Goal: Communication & Community: Answer question/provide support

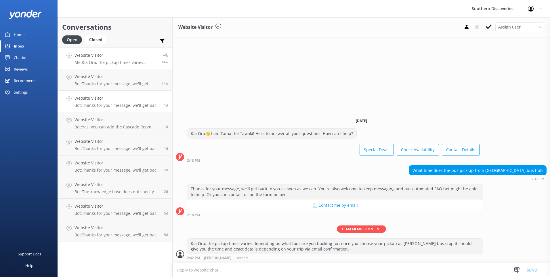
click at [130, 91] on link "Website Visitor Bot: Thanks for your message, we'll get back to you as soon as …" at bounding box center [115, 102] width 115 height 22
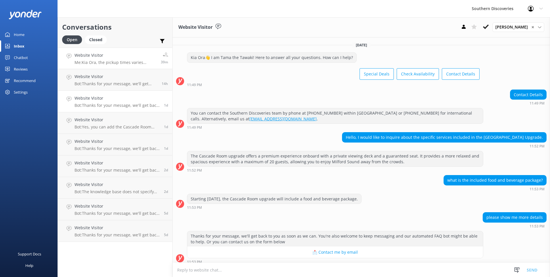
click at [126, 56] on h4 "Website Visitor" at bounding box center [116, 55] width 82 height 6
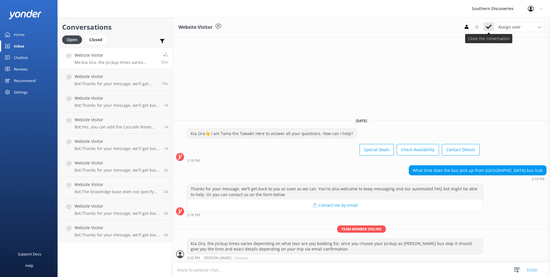
click at [489, 26] on icon at bounding box center [489, 27] width 6 height 6
